Goal: Navigation & Orientation: Find specific page/section

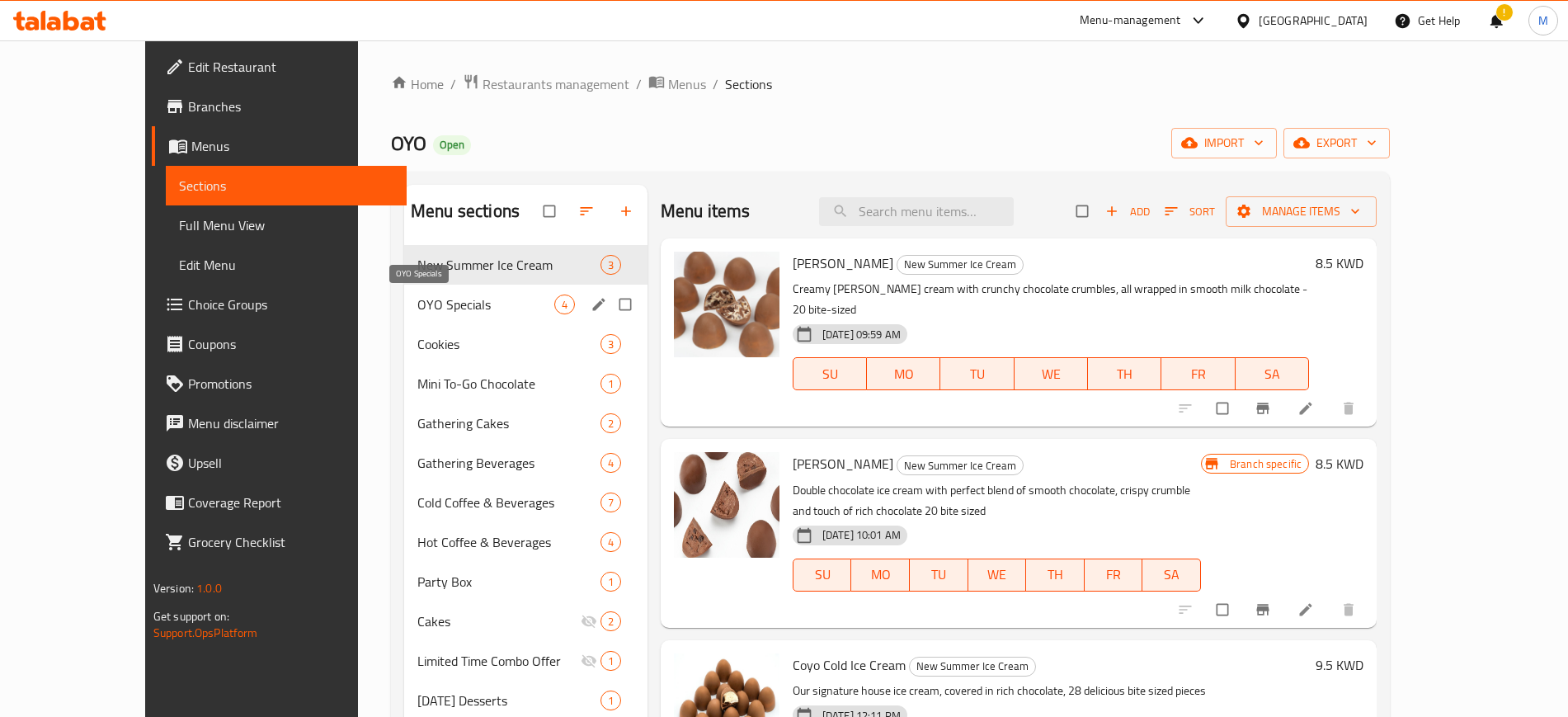
click at [442, 307] on span "OYO Specials" at bounding box center [486, 305] width 137 height 20
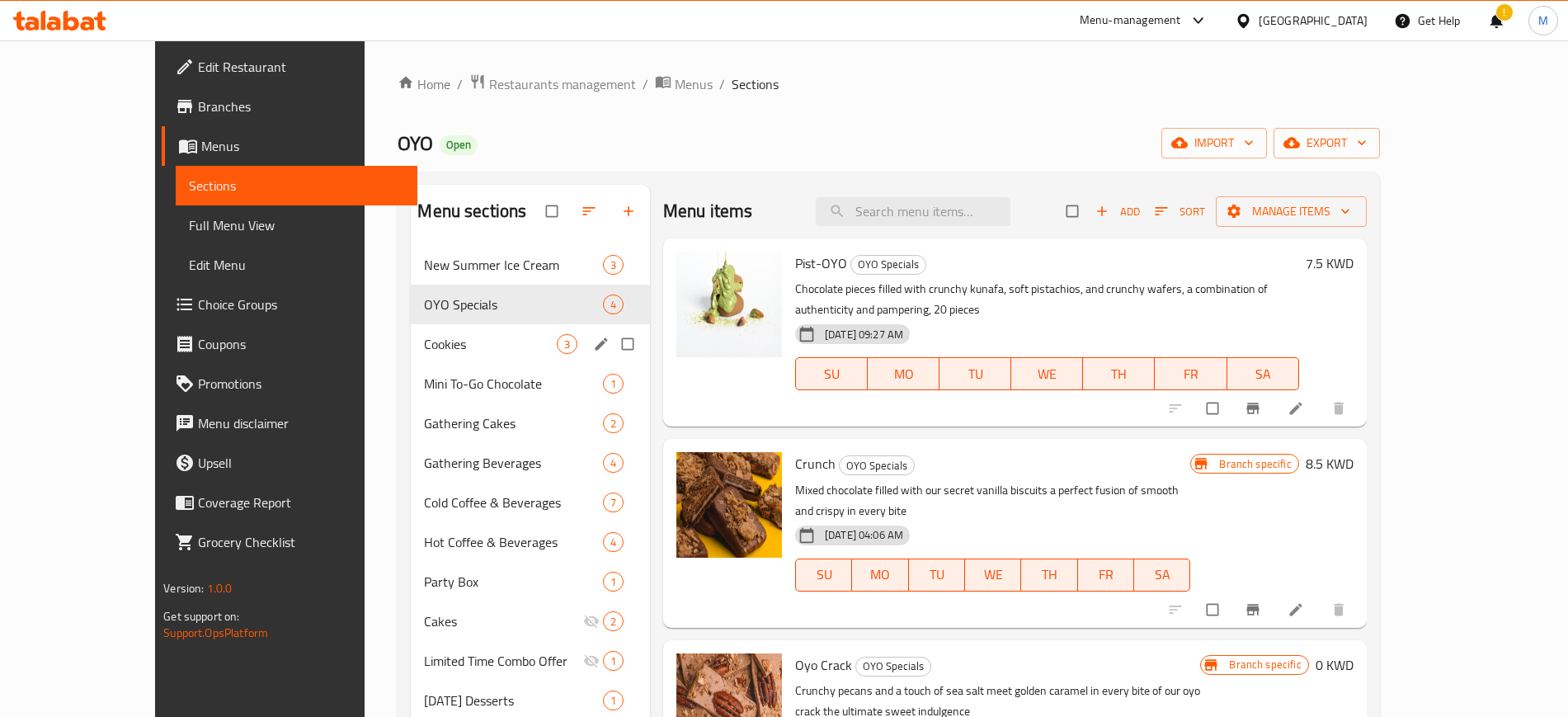
click at [411, 330] on div "Cookies 3" at bounding box center [531, 344] width 239 height 39
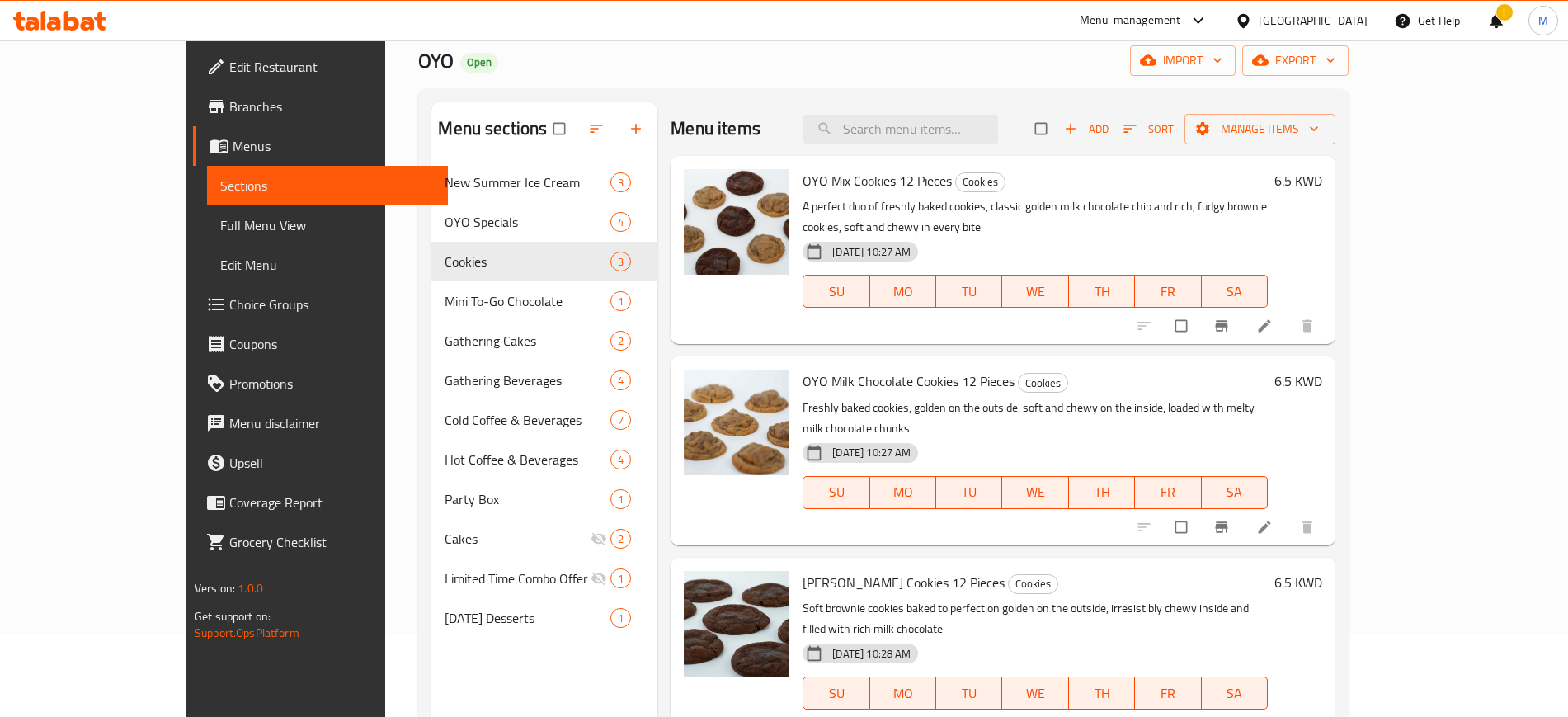
scroll to position [128, 0]
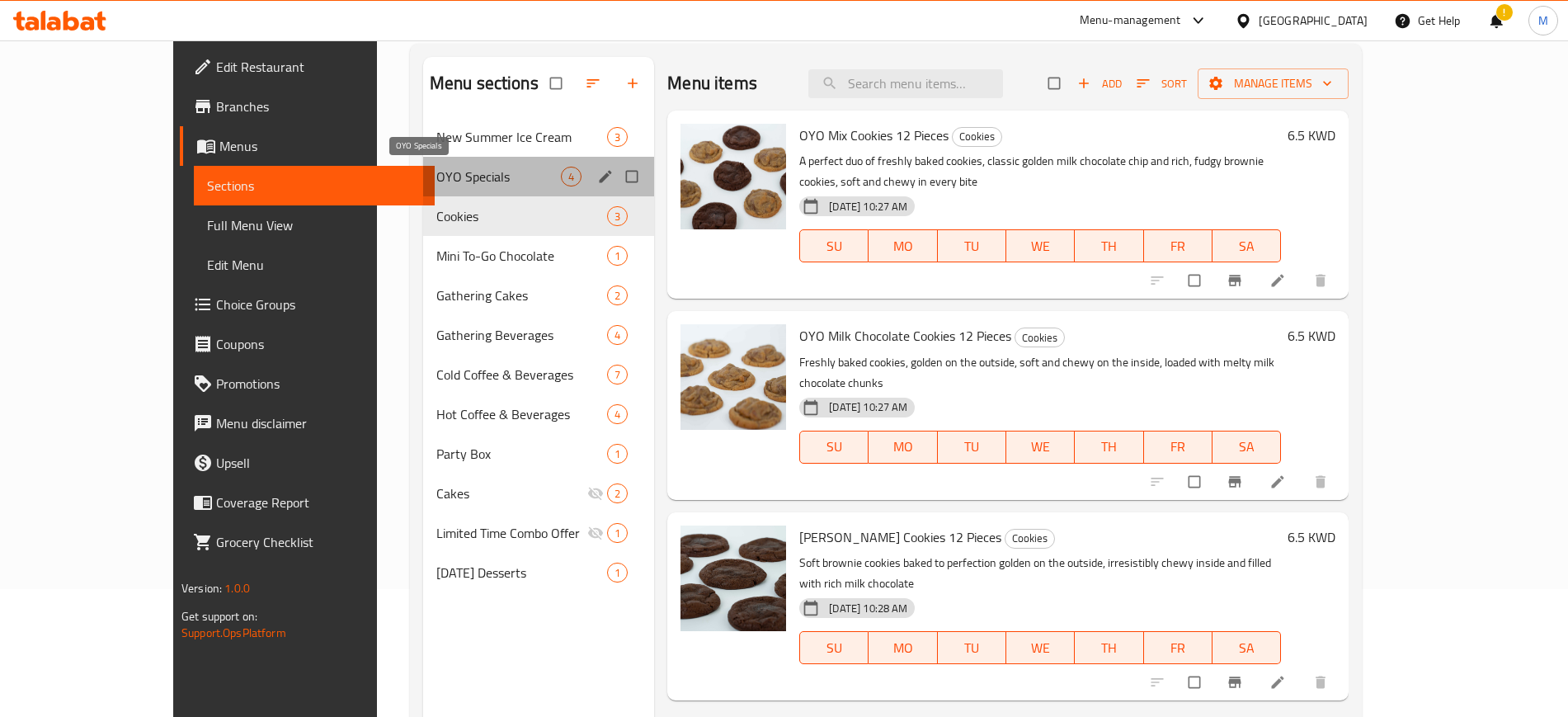
click at [437, 180] on span "OYO Specials" at bounding box center [499, 176] width 124 height 20
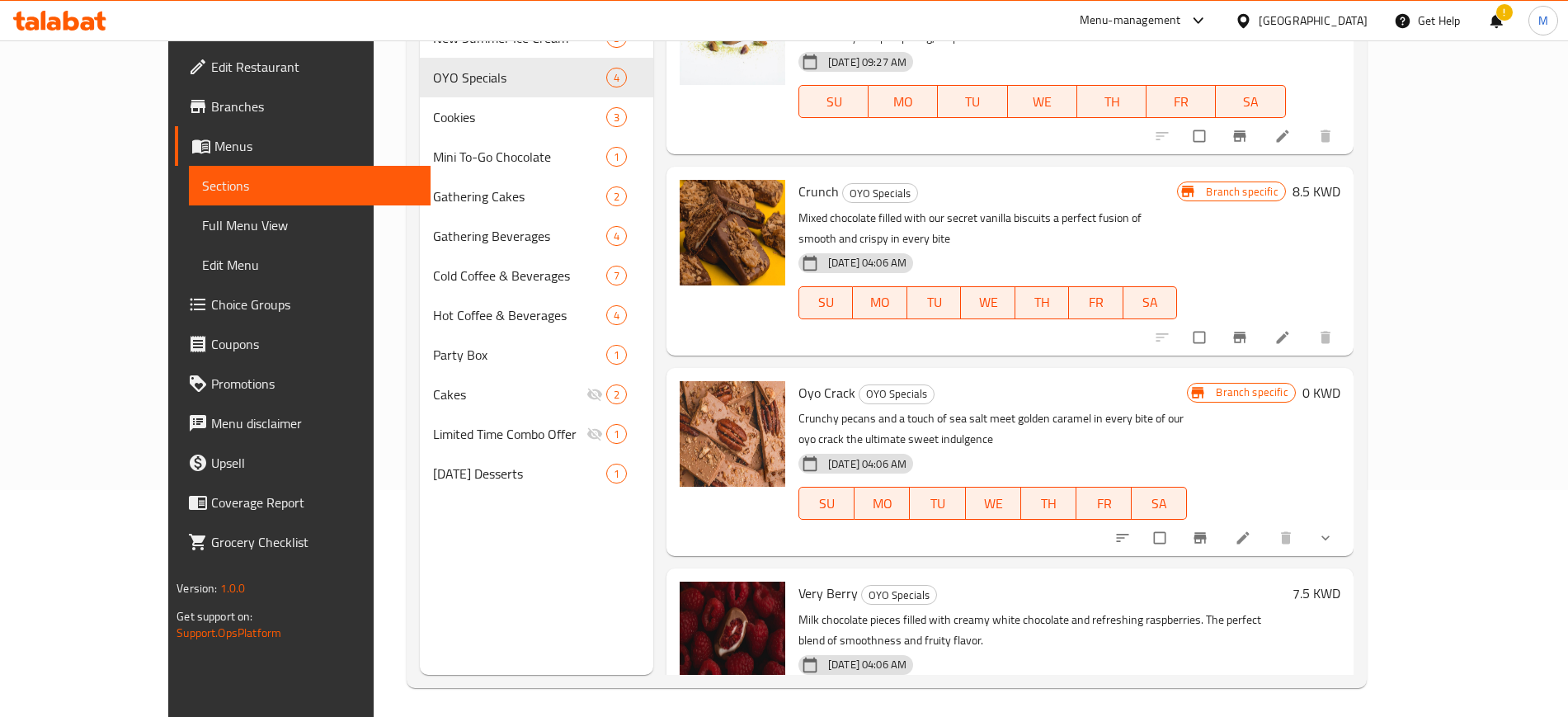
scroll to position [231, 0]
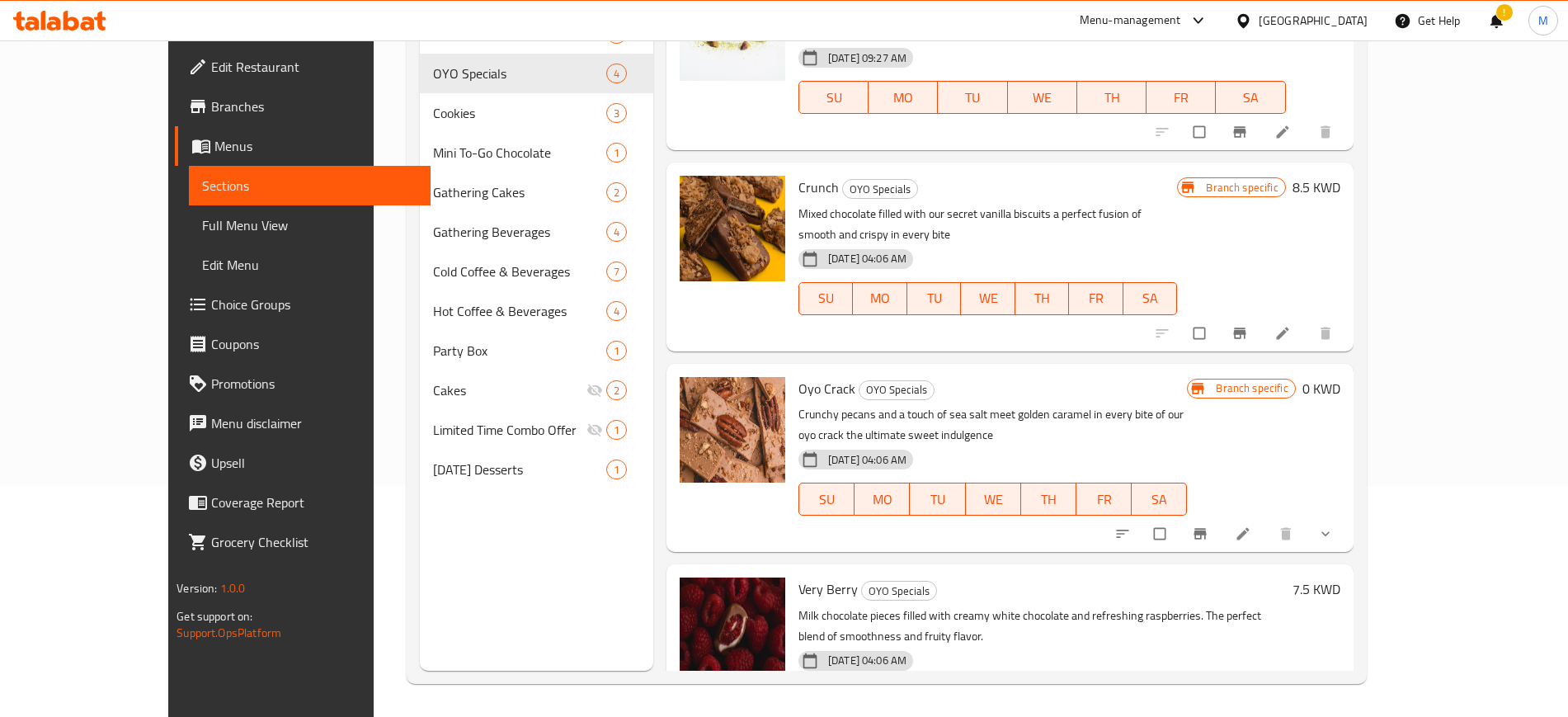
click at [1143, 377] on h6 "Oyo Crack OYO Specials" at bounding box center [992, 389] width 389 height 24
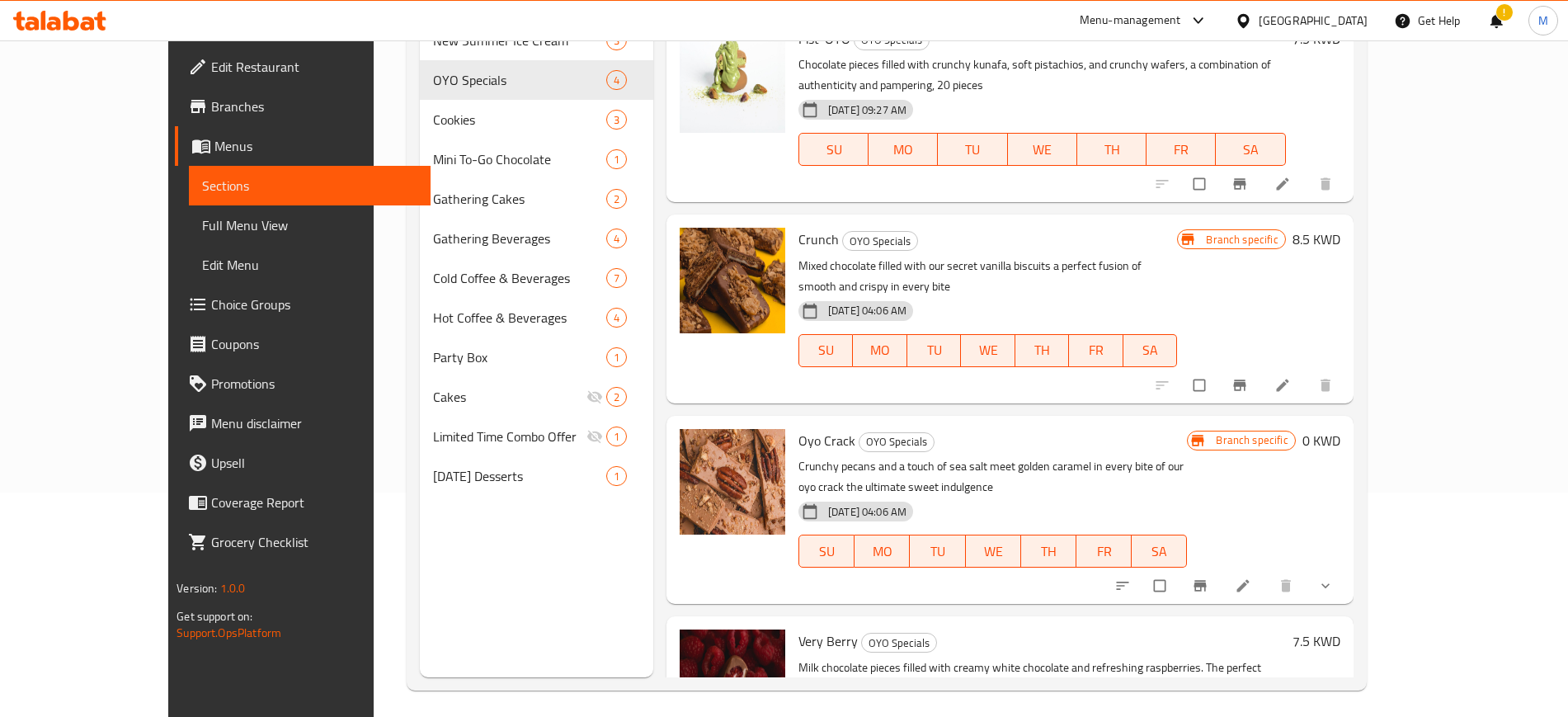
scroll to position [0, 0]
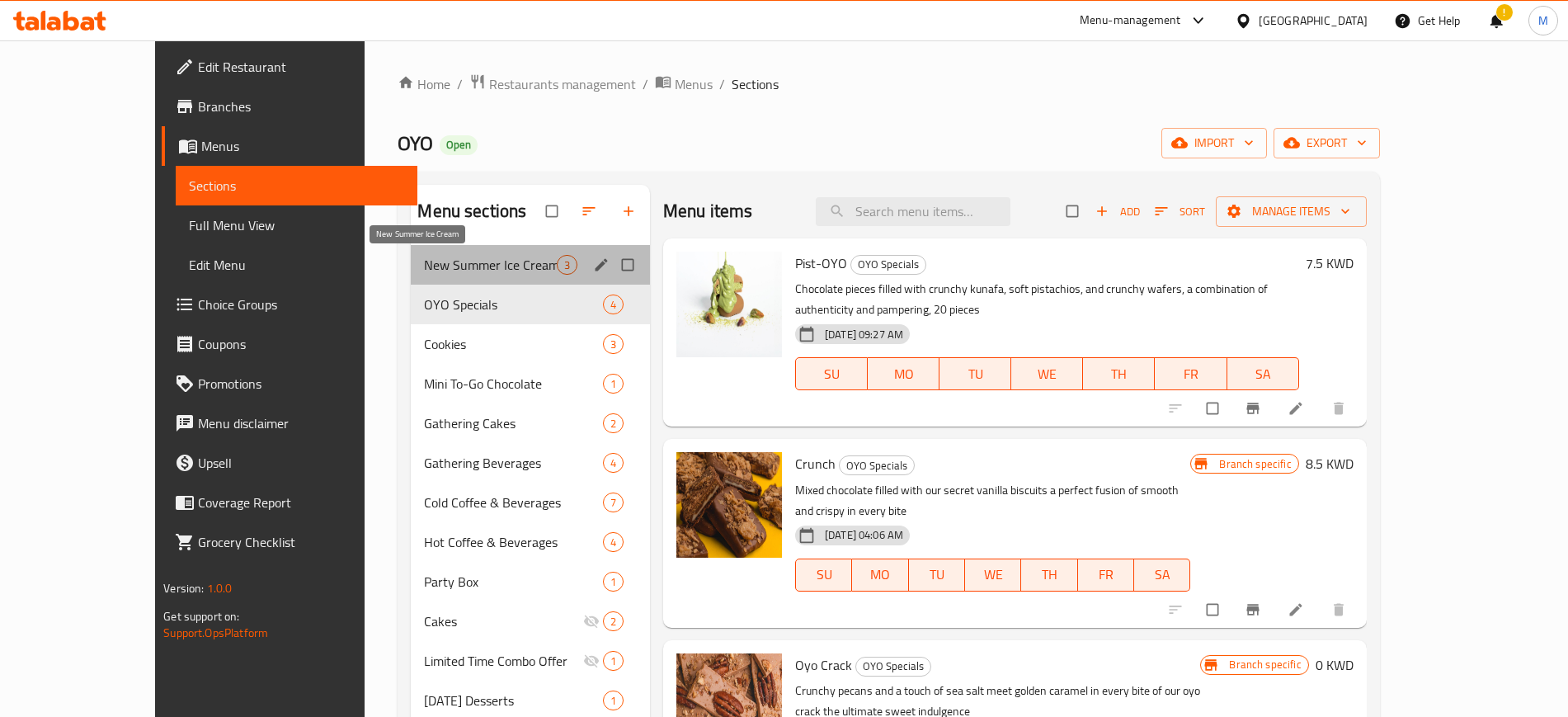
click at [424, 262] on span "New Summer Ice Cream" at bounding box center [490, 264] width 132 height 20
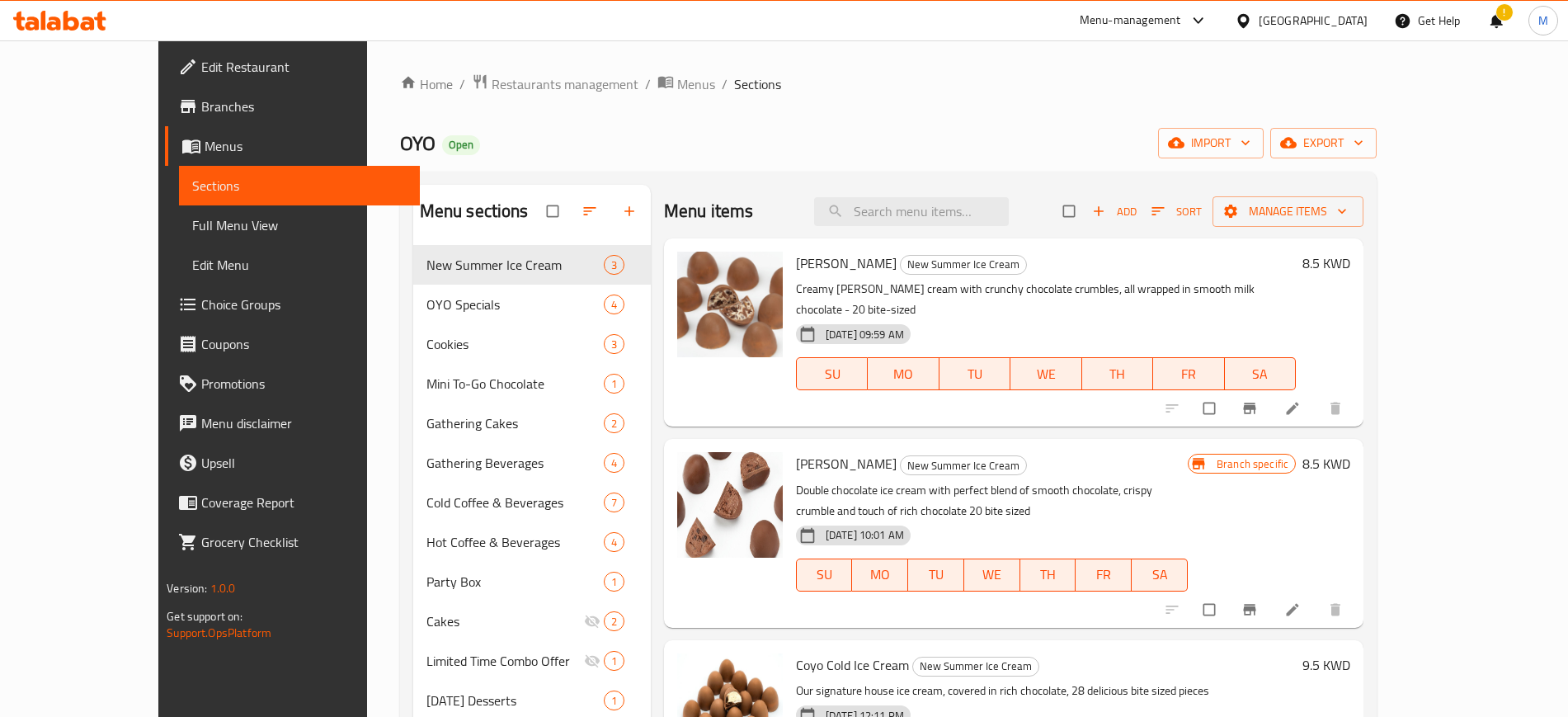
click at [469, 117] on div "Home / Restaurants management / Menus / Sections OYO Open import export Menu se…" at bounding box center [889, 494] width 977 height 841
click at [91, 18] on icon at bounding box center [88, 24] width 14 height 14
